Goal: Answer question/provide support: Share knowledge or assist other users

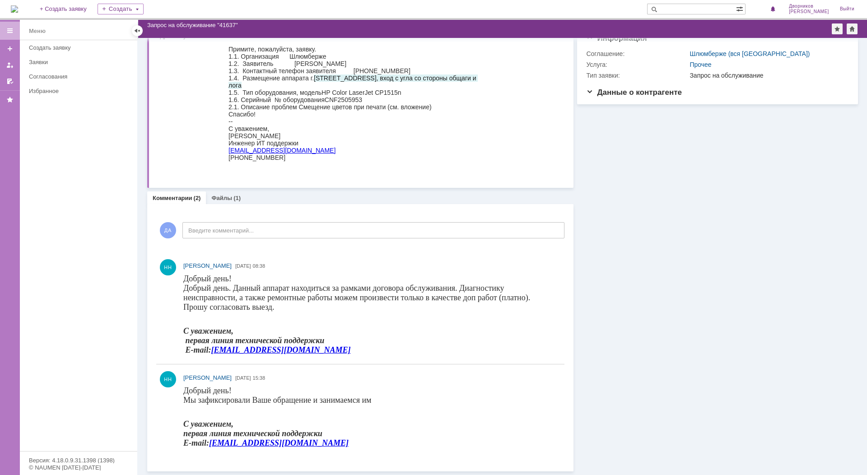
scroll to position [59, 0]
click at [350, 239] on div "ДА Введите комментарий..." at bounding box center [360, 231] width 408 height 42
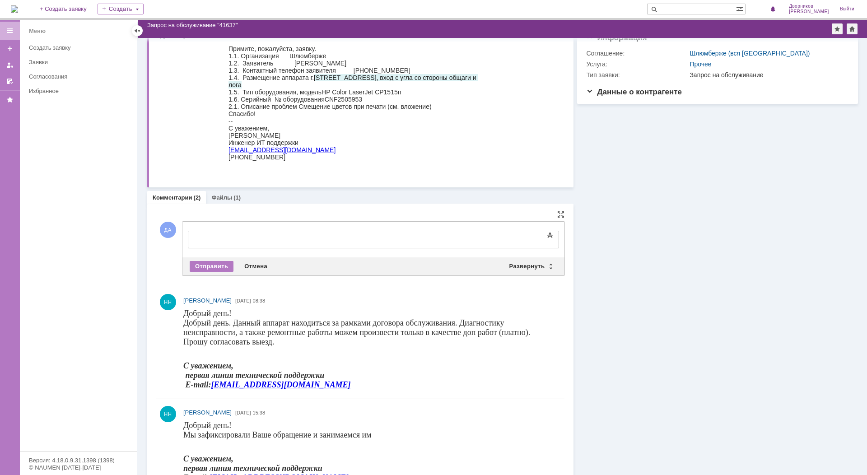
scroll to position [0, 0]
click at [206, 266] on div "Отправить" at bounding box center [212, 266] width 44 height 11
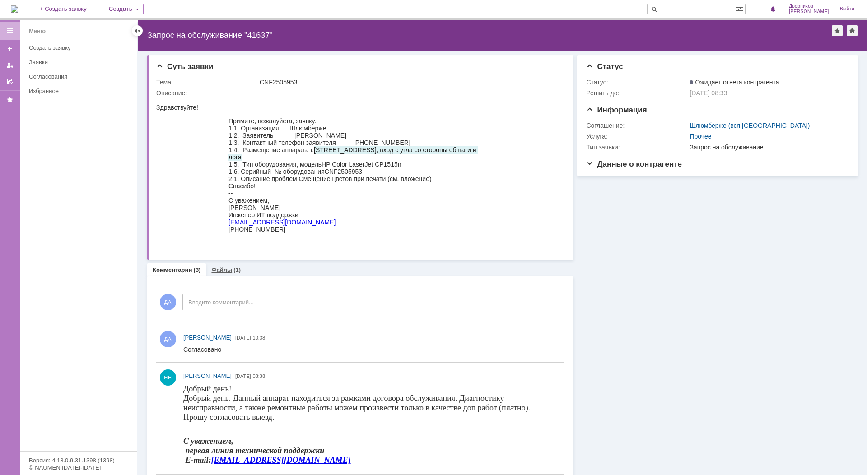
click at [228, 275] on div "Файлы (1)" at bounding box center [226, 269] width 40 height 13
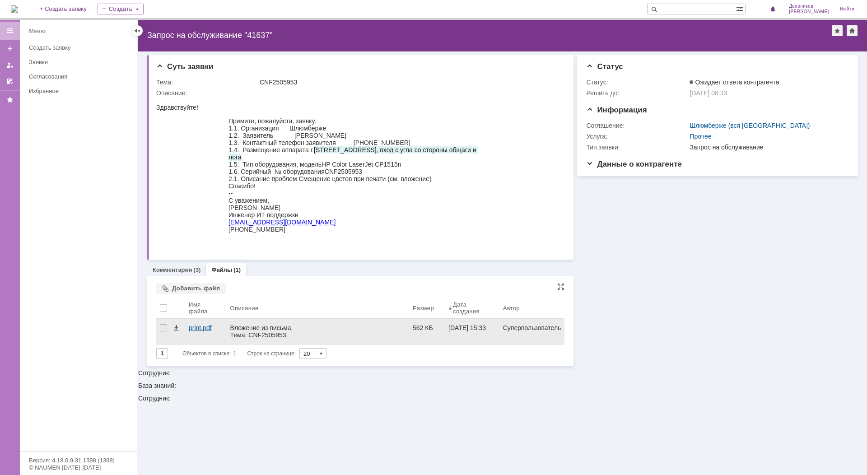
click at [195, 331] on div "print.pdf" at bounding box center [206, 327] width 34 height 7
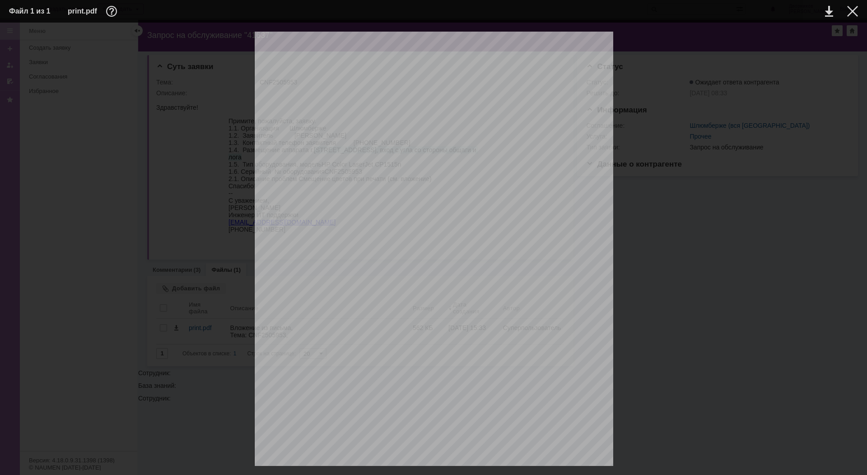
click at [849, 7] on div at bounding box center [852, 11] width 11 height 11
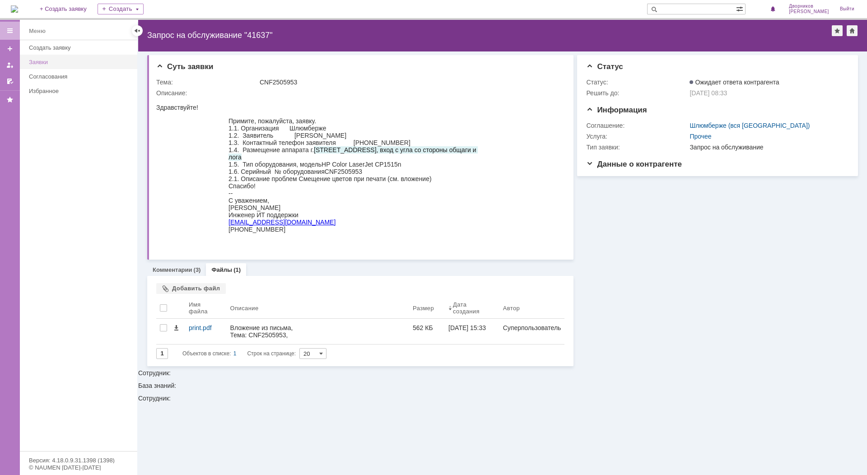
click at [41, 62] on div "Заявки" at bounding box center [80, 62] width 103 height 7
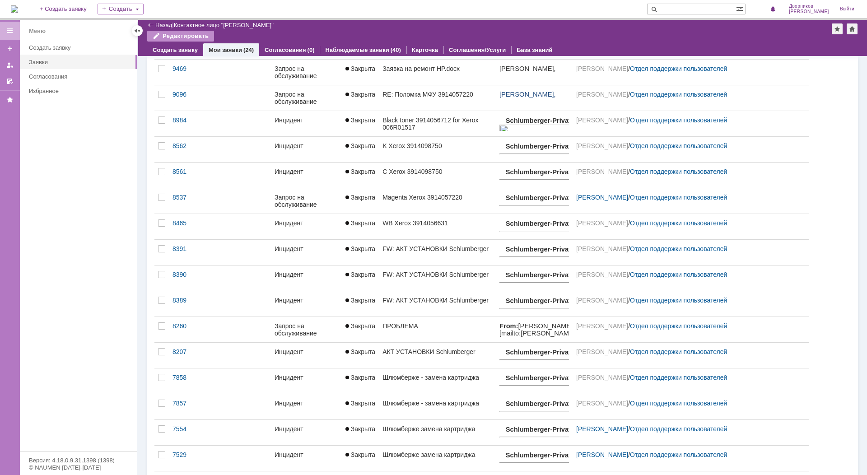
scroll to position [272, 0]
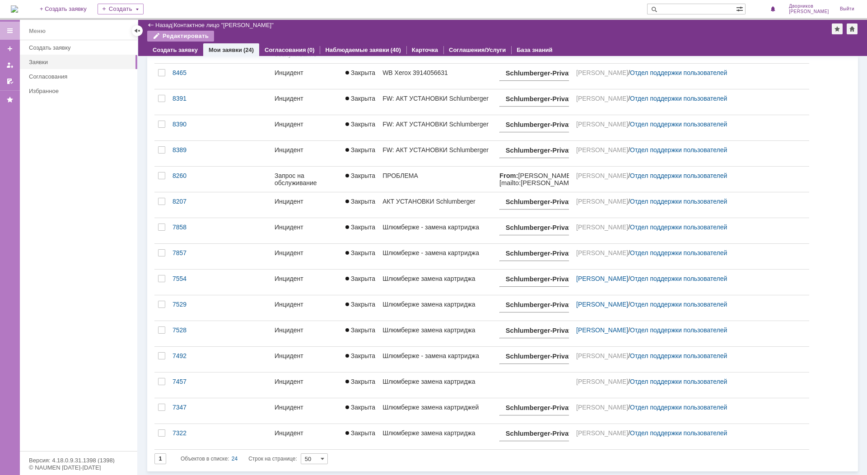
click at [309, 460] on input "50" at bounding box center [314, 458] width 27 height 11
